Goal: Find specific page/section: Find specific page/section

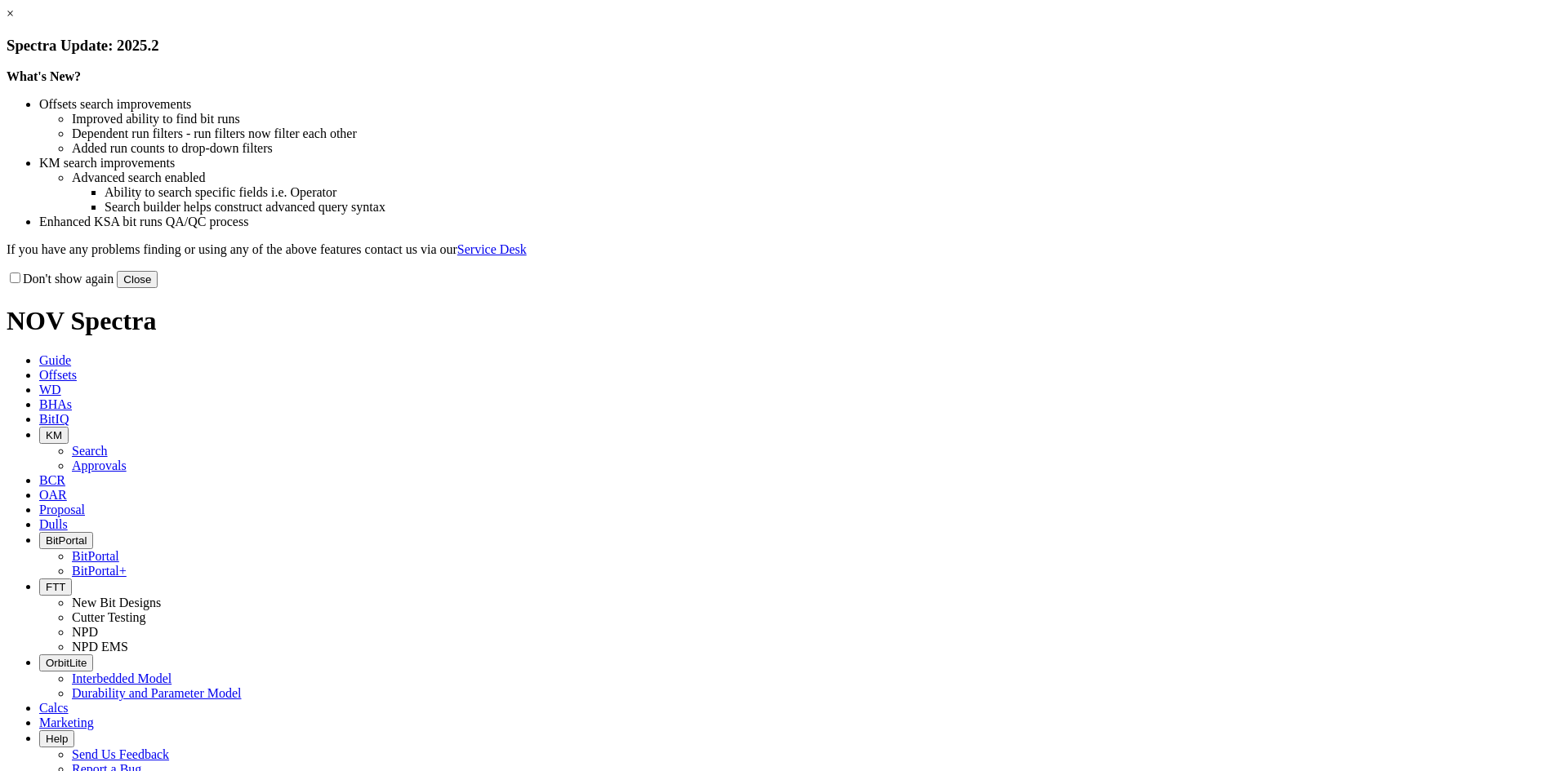
click at [157, 288] on button "Close" at bounding box center [137, 280] width 41 height 17
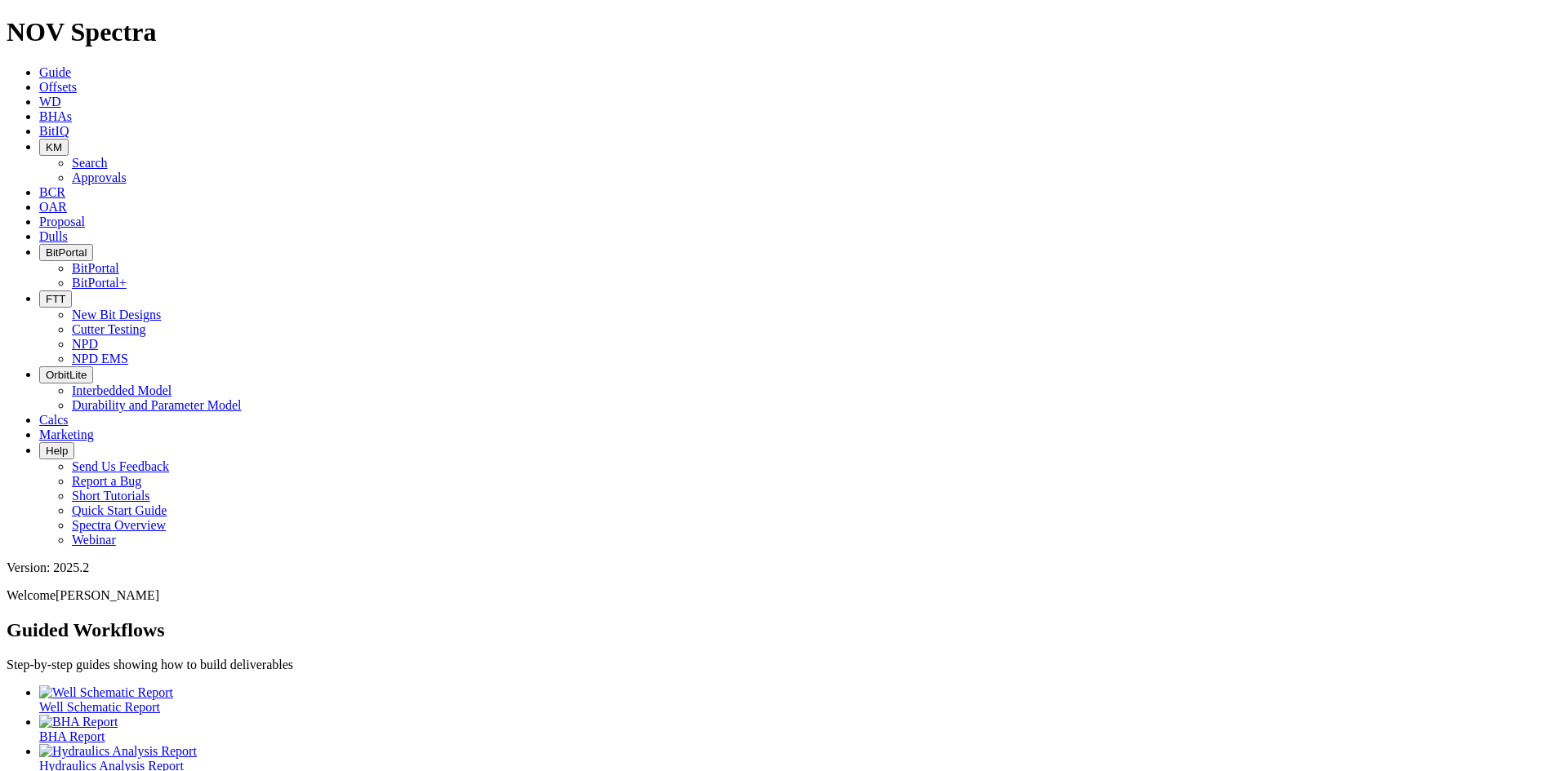
click at [62, 141] on span "KM" at bounding box center [53, 147] width 16 height 12
click at [108, 156] on link "Search" at bounding box center [90, 162] width 36 height 14
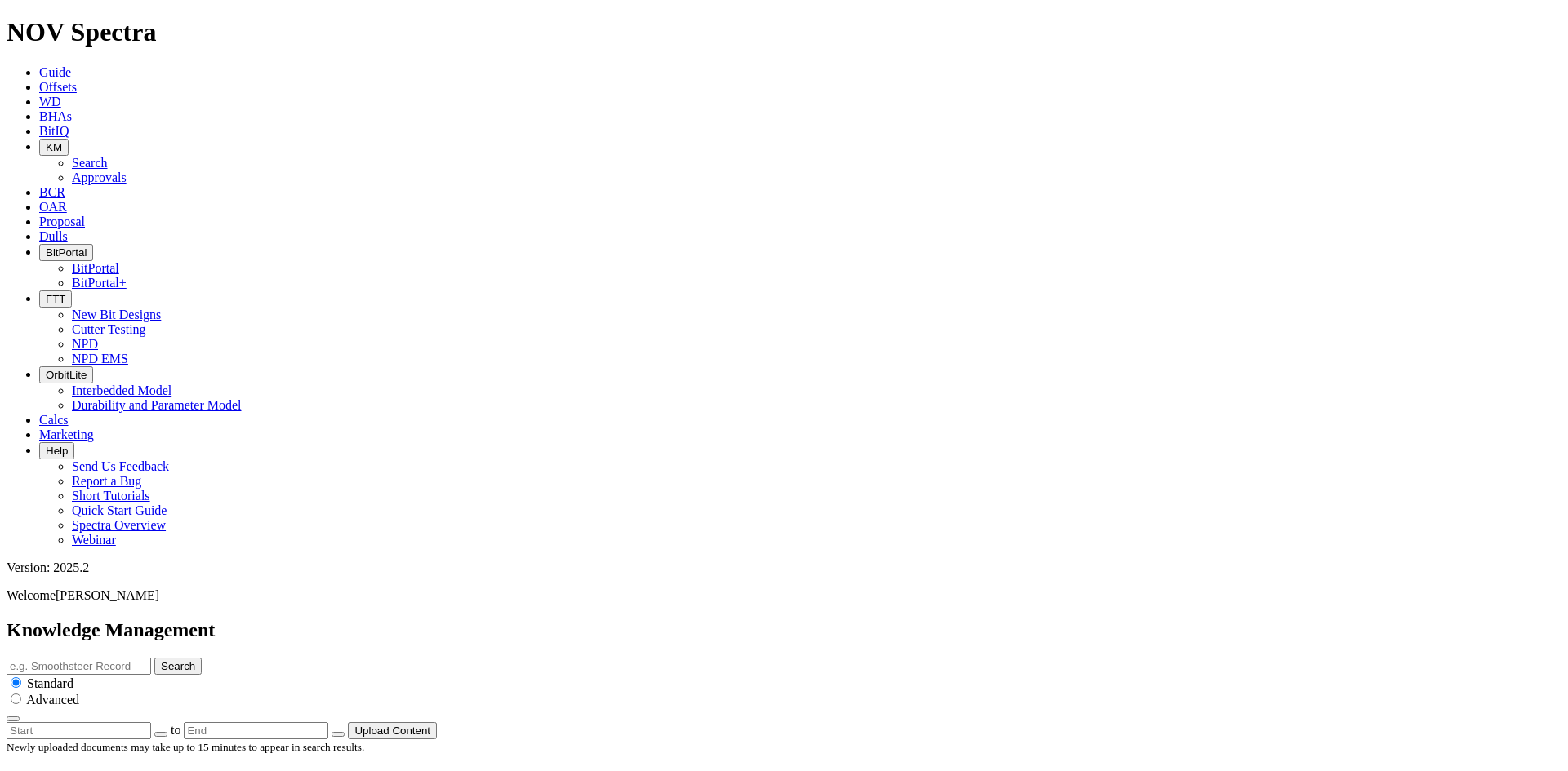
click at [62, 141] on span "KM" at bounding box center [53, 147] width 16 height 12
click at [126, 171] on link "Approvals" at bounding box center [100, 177] width 55 height 14
